Goal: Task Accomplishment & Management: Complete application form

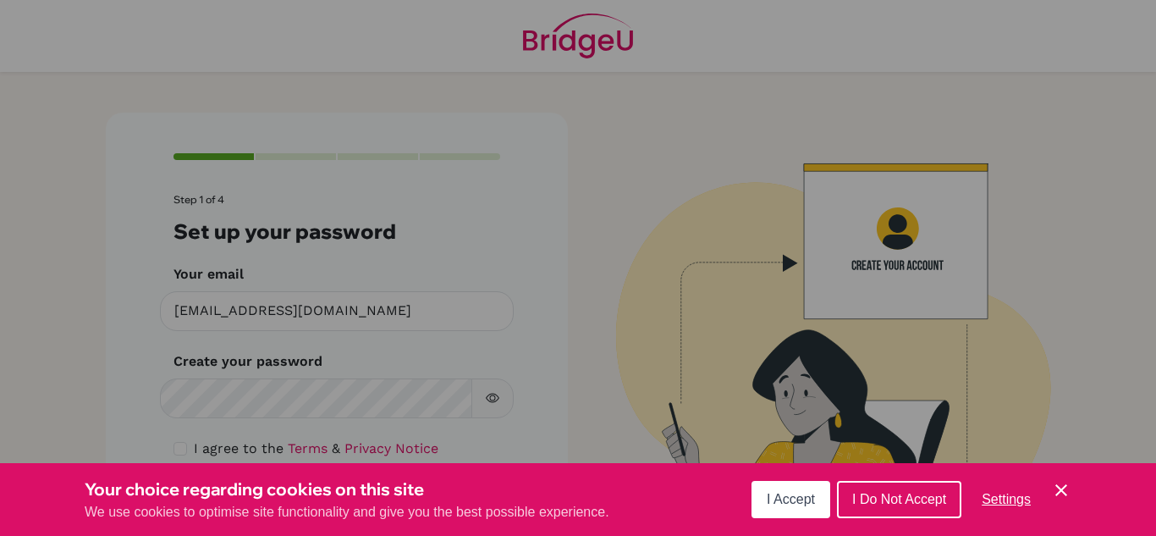
scroll to position [50, 0]
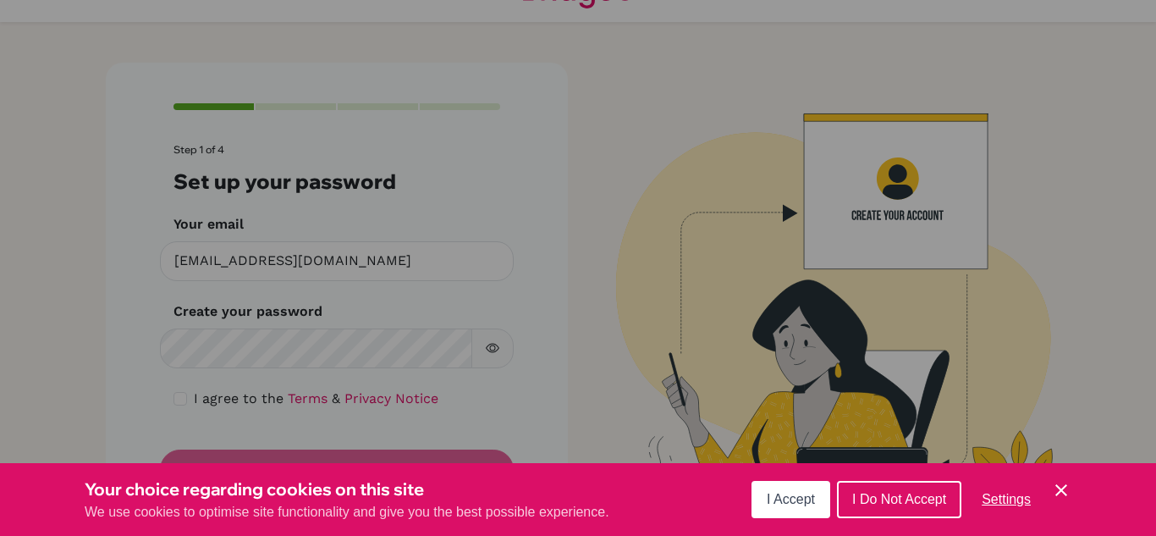
click at [572, 205] on div "Cookie Preferences" at bounding box center [578, 268] width 1156 height 536
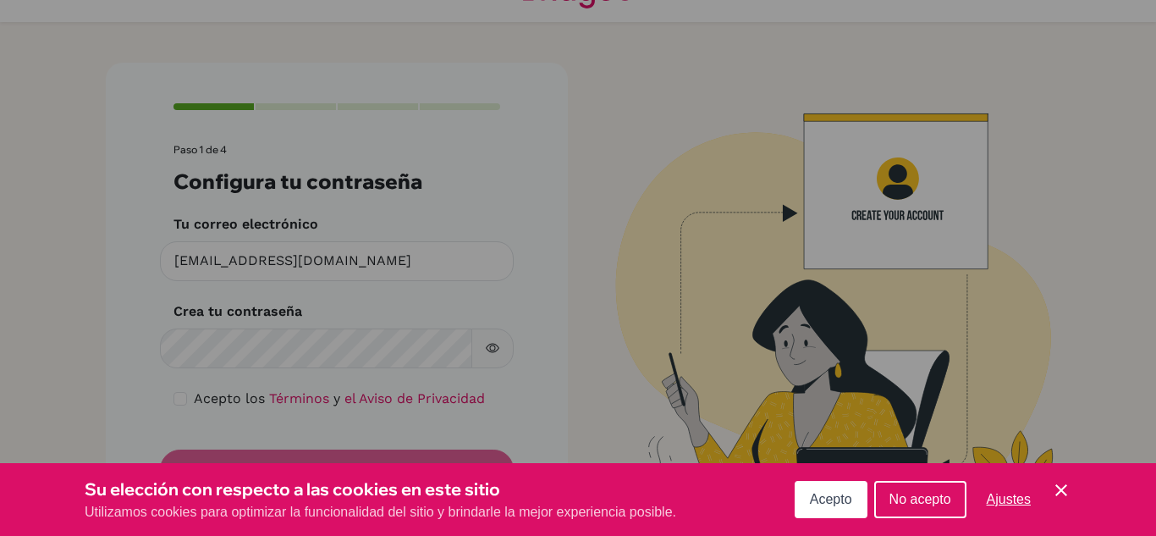
click at [1058, 487] on icon "Guardar y cerrar" at bounding box center [1061, 490] width 12 height 12
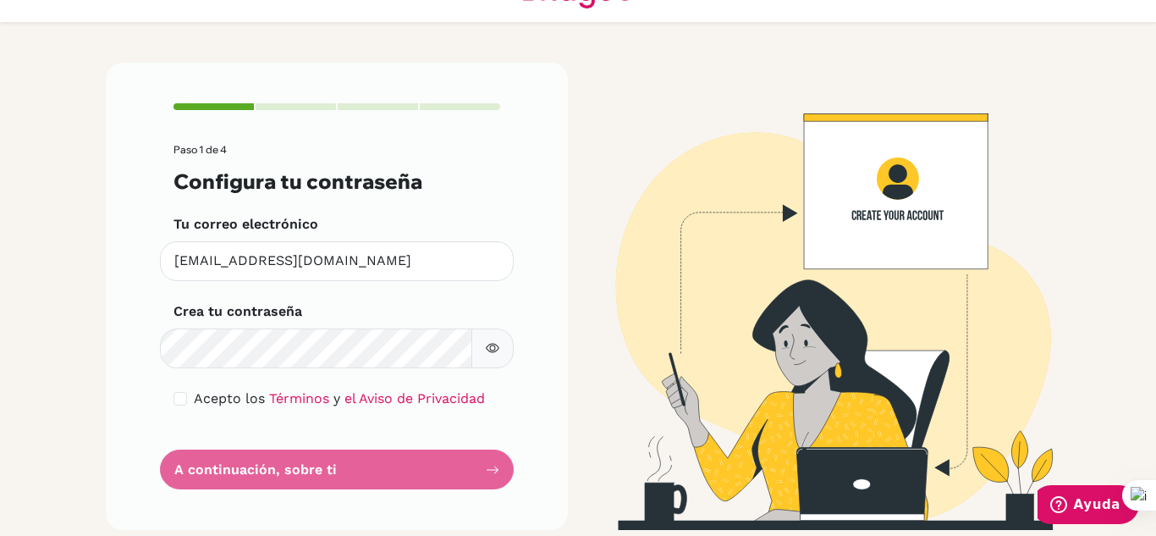
click at [294, 465] on form "Paso 1 de 4 Configura tu contraseña Tu correo electrónico [EMAIL_ADDRESS][DOMAI…" at bounding box center [336, 316] width 327 height 345
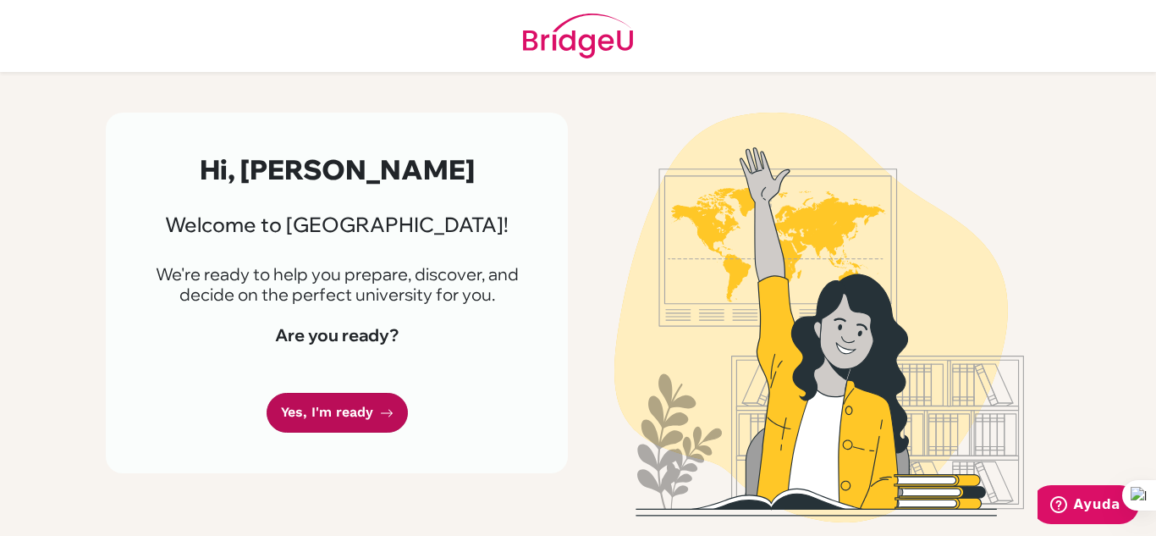
click at [373, 413] on link "Yes, I'm ready" at bounding box center [337, 413] width 141 height 40
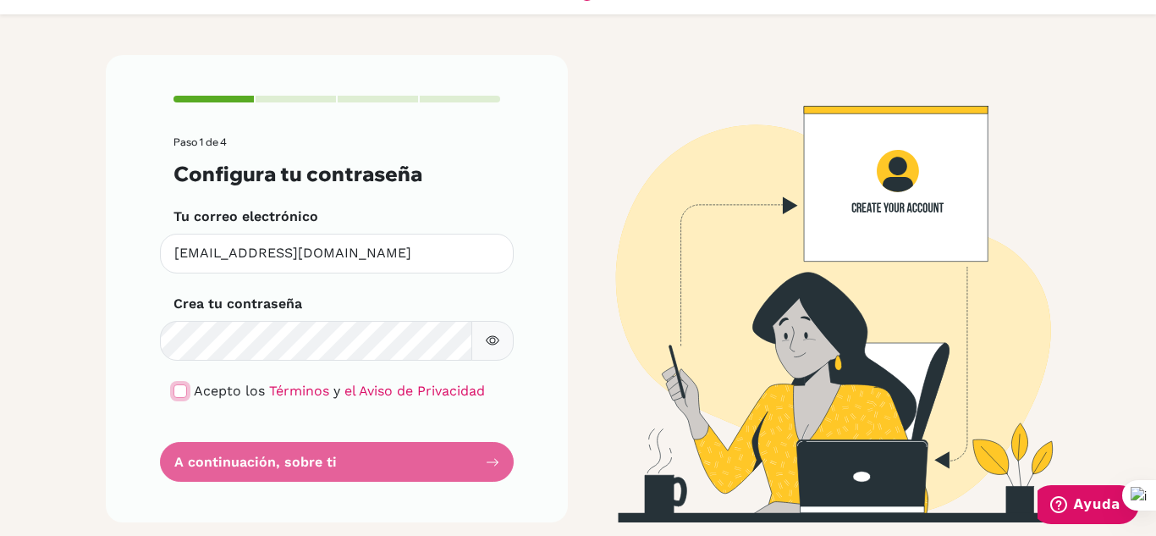
click at [178, 394] on input "checkbox" at bounding box center [180, 391] width 14 height 14
checkbox input "true"
click at [477, 345] on button "button" at bounding box center [492, 341] width 42 height 40
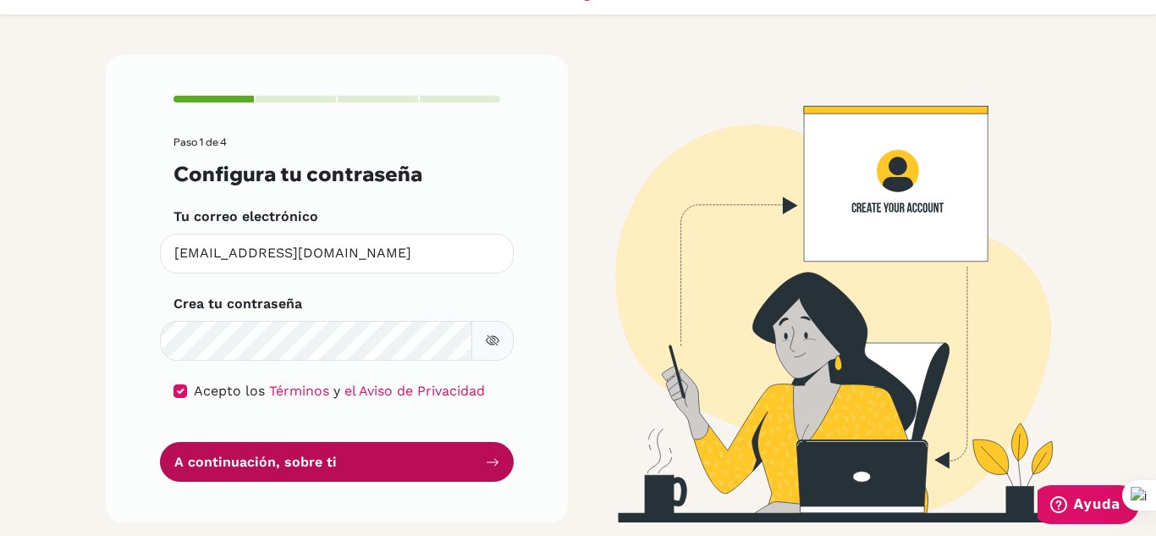
click at [310, 461] on font "A continuación, sobre ti" at bounding box center [255, 461] width 162 height 16
